Goal: Task Accomplishment & Management: Use online tool/utility

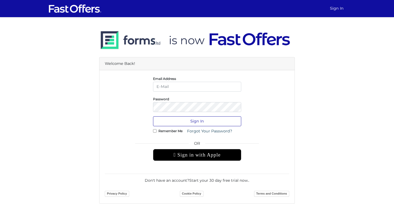
type input "[PERSON_NAME][EMAIL_ADDRESS][DOMAIN_NAME]"
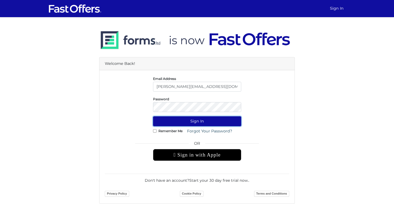
click at [203, 120] on button "Sign In" at bounding box center [197, 121] width 88 height 10
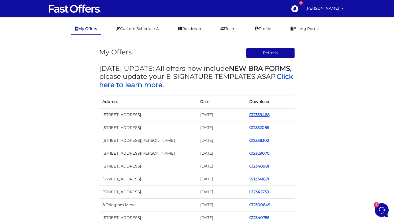
click at [257, 115] on link "C12339468" at bounding box center [259, 114] width 20 height 5
click at [265, 117] on link "W12346405" at bounding box center [260, 114] width 23 height 5
